Goal: Ask a question

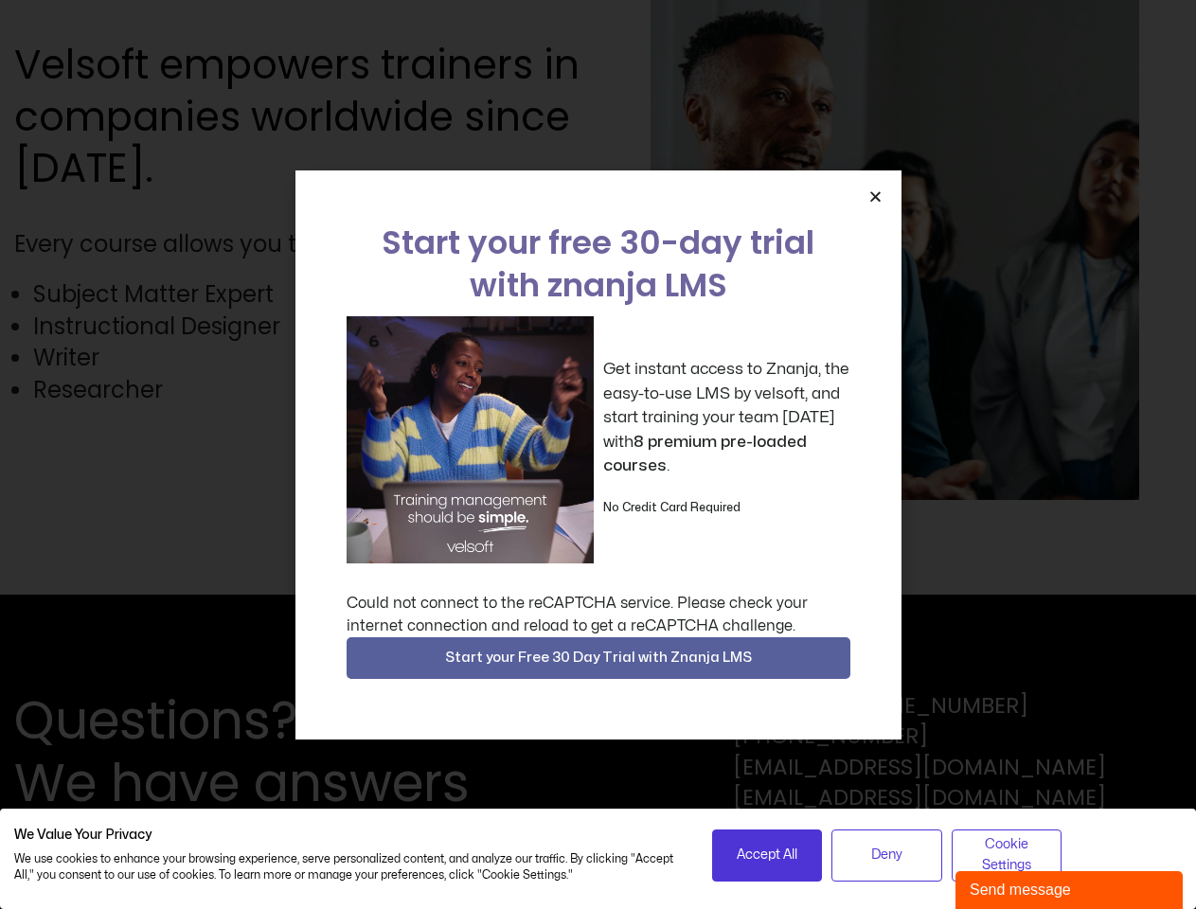
click at [598, 455] on div "Get instant access to Znanja, the easy-to-use LMS by velsoft, and start trainin…" at bounding box center [599, 439] width 504 height 247
click at [875, 196] on icon "Close" at bounding box center [876, 196] width 14 height 14
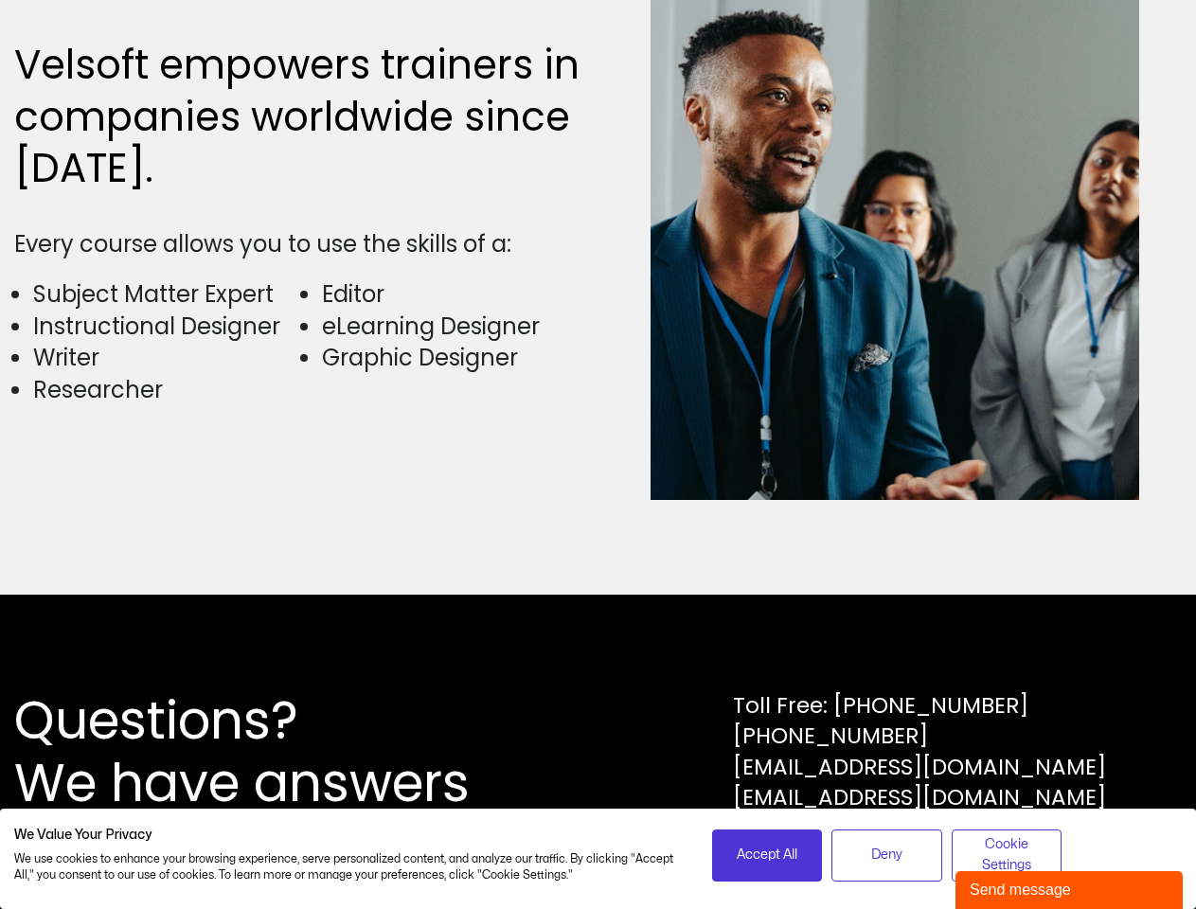
click at [599, 658] on div "Questions? We have answers Toll Free: [PHONE_NUMBER] [PHONE_NUMBER] [EMAIL_ADDR…" at bounding box center [598, 752] width 1196 height 315
click at [767, 855] on span "Accept All" at bounding box center [767, 855] width 61 height 21
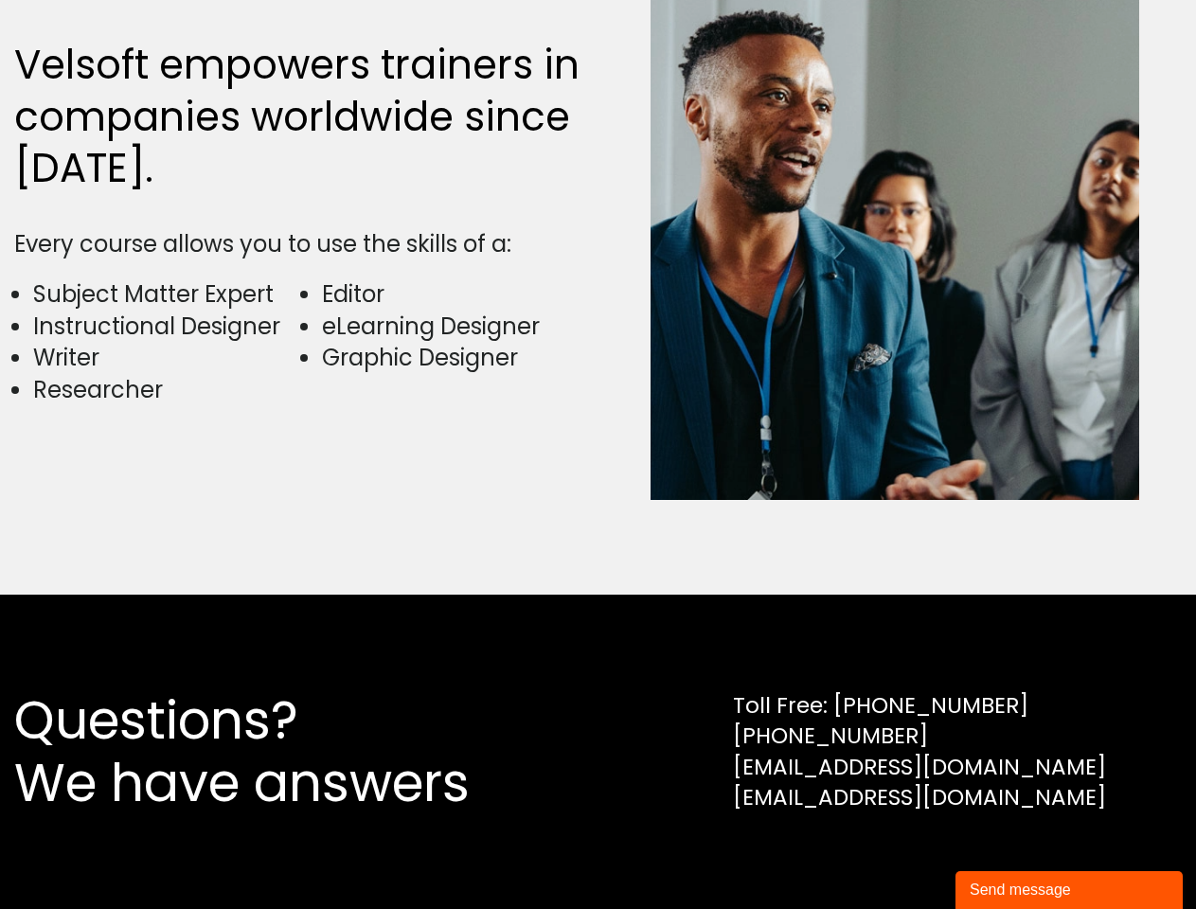
click at [887, 855] on div "Questions? We have answers Toll Free: [PHONE_NUMBER] [PHONE_NUMBER] [EMAIL_ADDR…" at bounding box center [598, 752] width 1196 height 315
click at [1007, 855] on div "Questions? We have answers Toll Free: [PHONE_NUMBER] [PHONE_NUMBER] [EMAIL_ADDR…" at bounding box center [598, 752] width 1196 height 315
click at [1070, 890] on div "Send message" at bounding box center [1069, 890] width 199 height 23
